Goal: Task Accomplishment & Management: Use online tool/utility

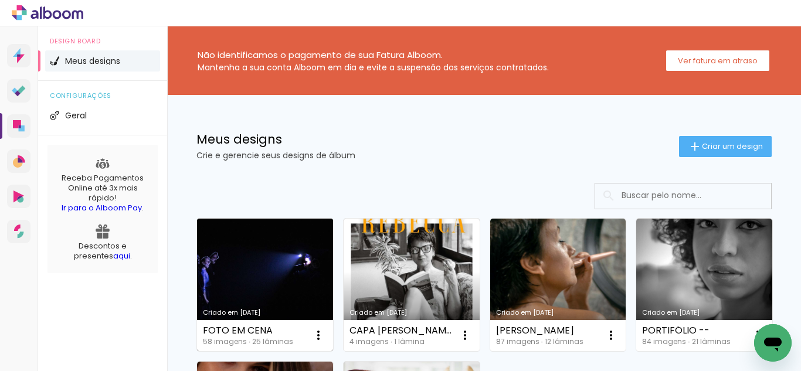
click at [273, 255] on link "Criado em 11/09/25" at bounding box center [265, 285] width 136 height 133
